Goal: Transaction & Acquisition: Subscribe to service/newsletter

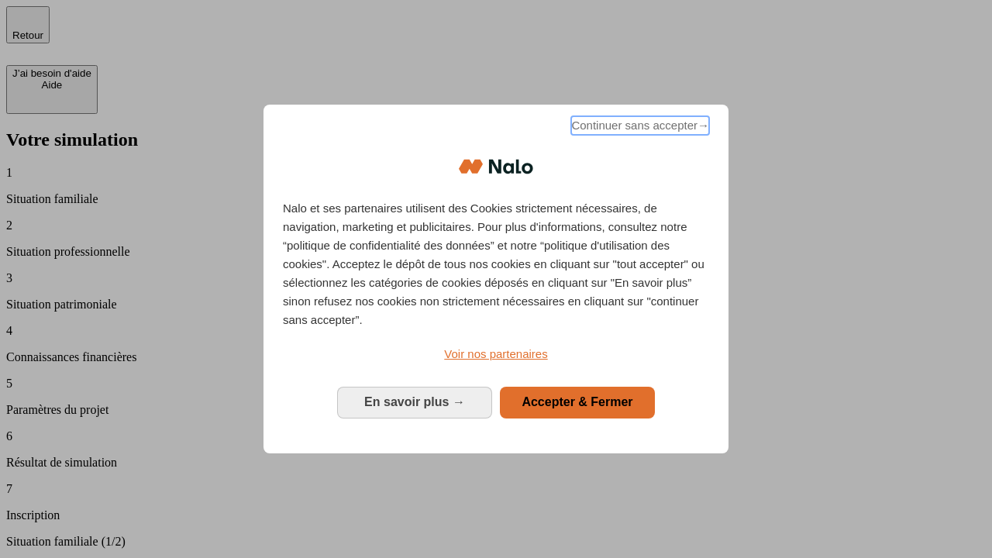
click at [639, 128] on span "Continuer sans accepter →" at bounding box center [640, 125] width 138 height 19
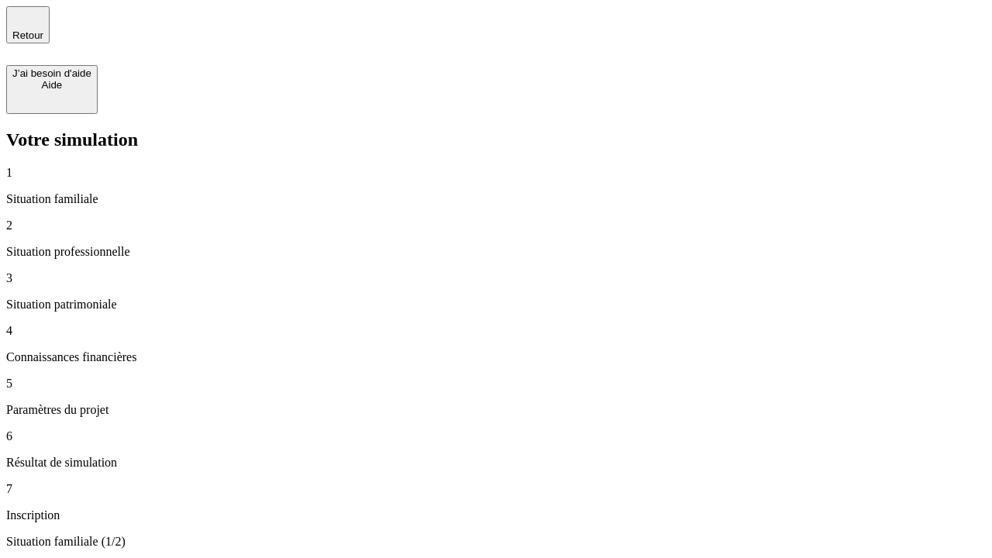
type input "30 000"
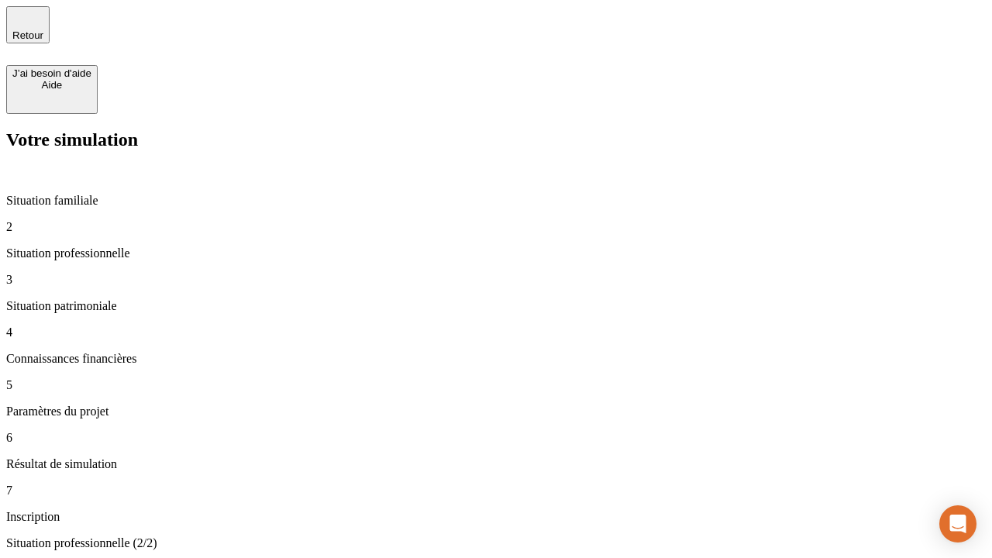
type input "0"
type input "1 000"
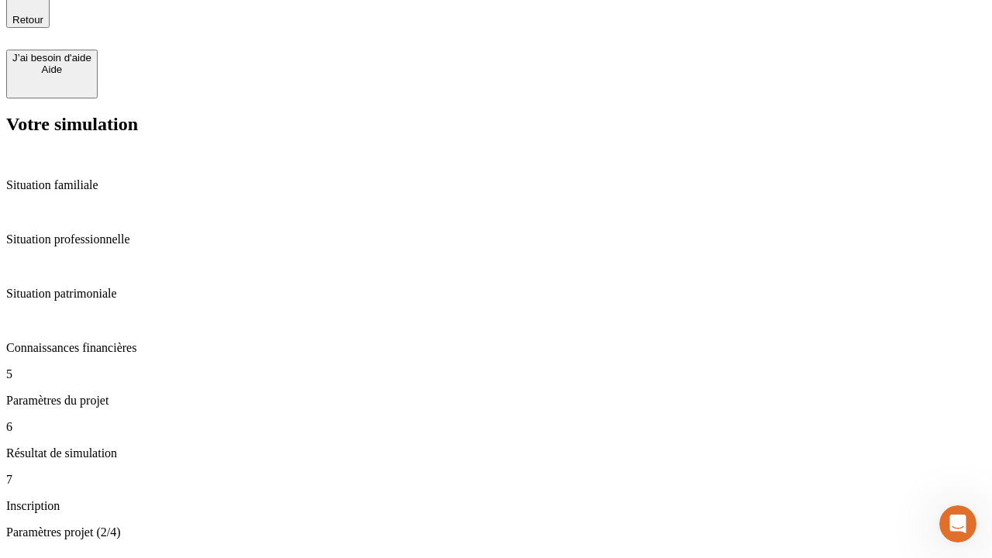
type input "40"
type input "200 000"
type input "640"
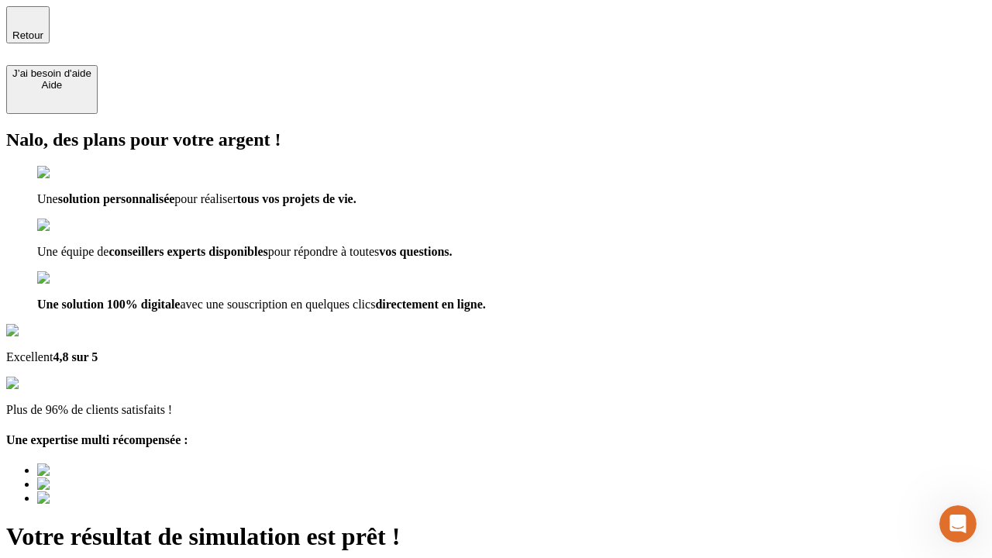
type input "[EMAIL_ADDRESS][DOMAIN_NAME]"
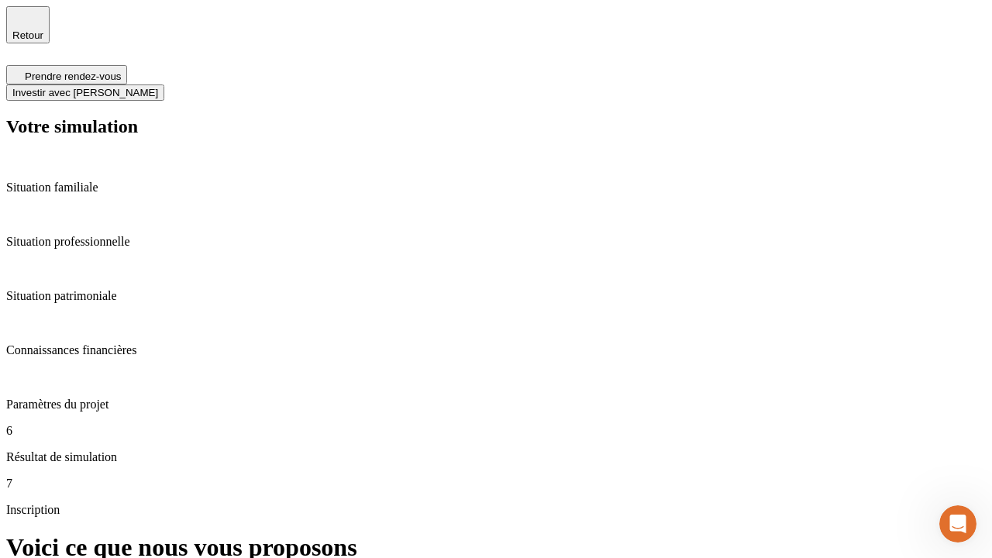
click at [158, 87] on span "Investir avec [PERSON_NAME]" at bounding box center [85, 93] width 146 height 12
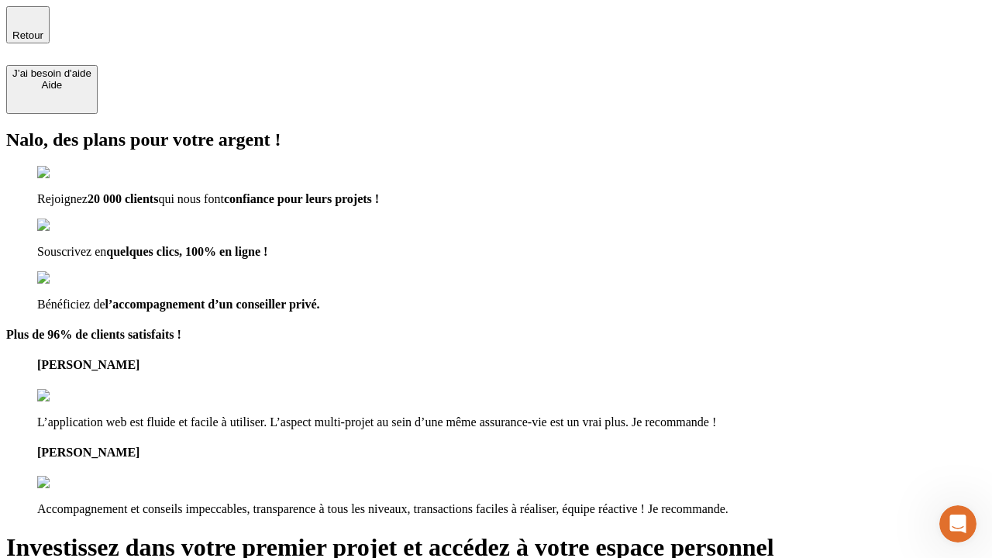
type input "[EMAIL_ADDRESS][DOMAIN_NAME]"
